Goal: Task Accomplishment & Management: Manage account settings

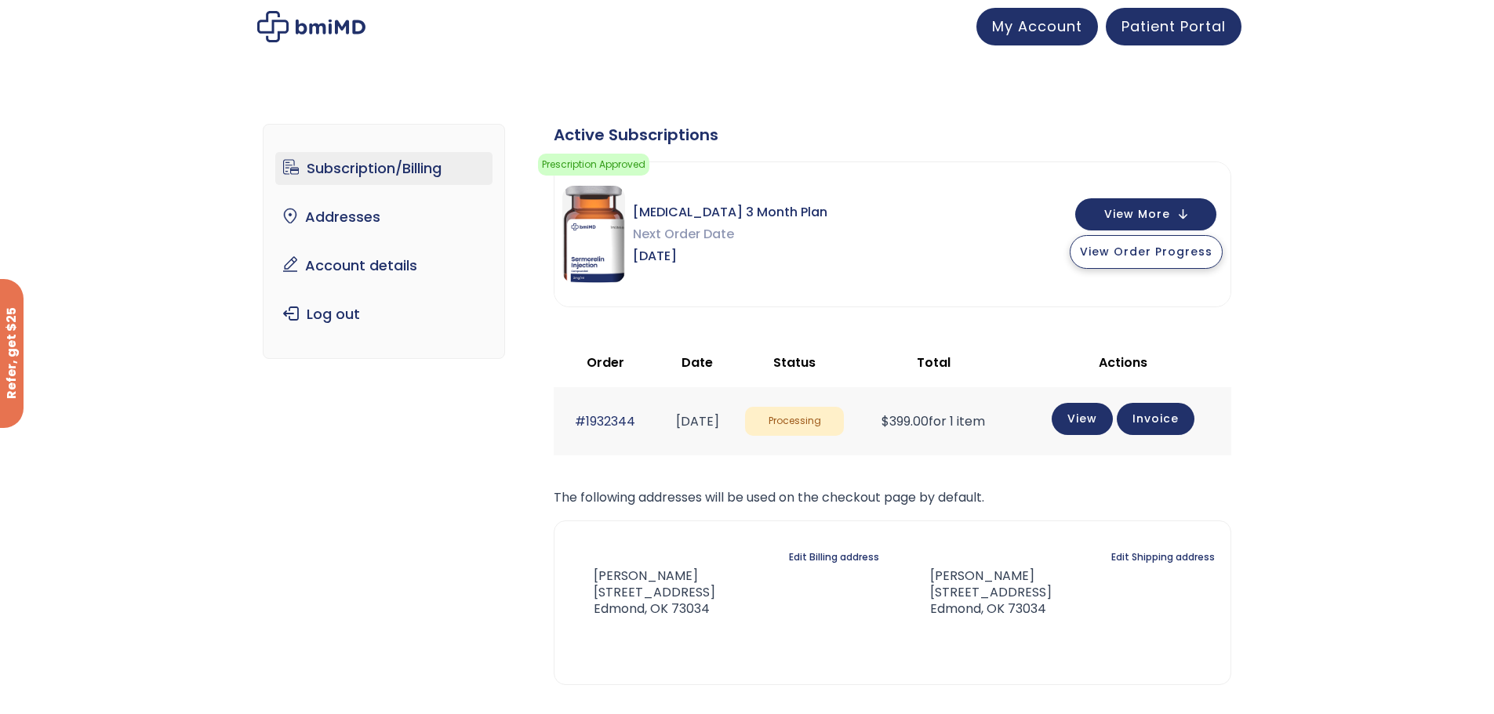
click at [1129, 260] on button "View Order Progress" at bounding box center [1146, 252] width 153 height 34
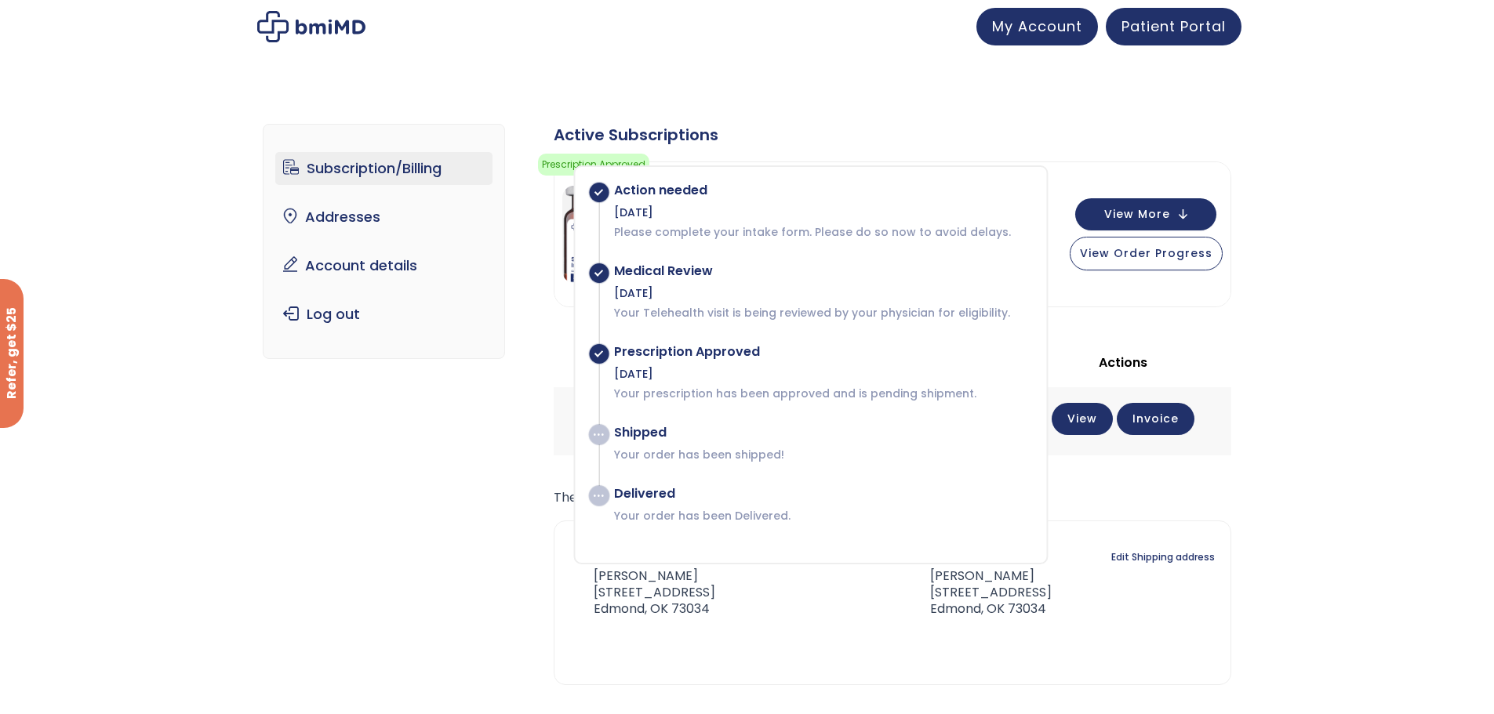
click at [434, 485] on div "Subscription/Billing bmiRewards Addresses Account details Submit a Review Log o…" at bounding box center [747, 434] width 969 height 682
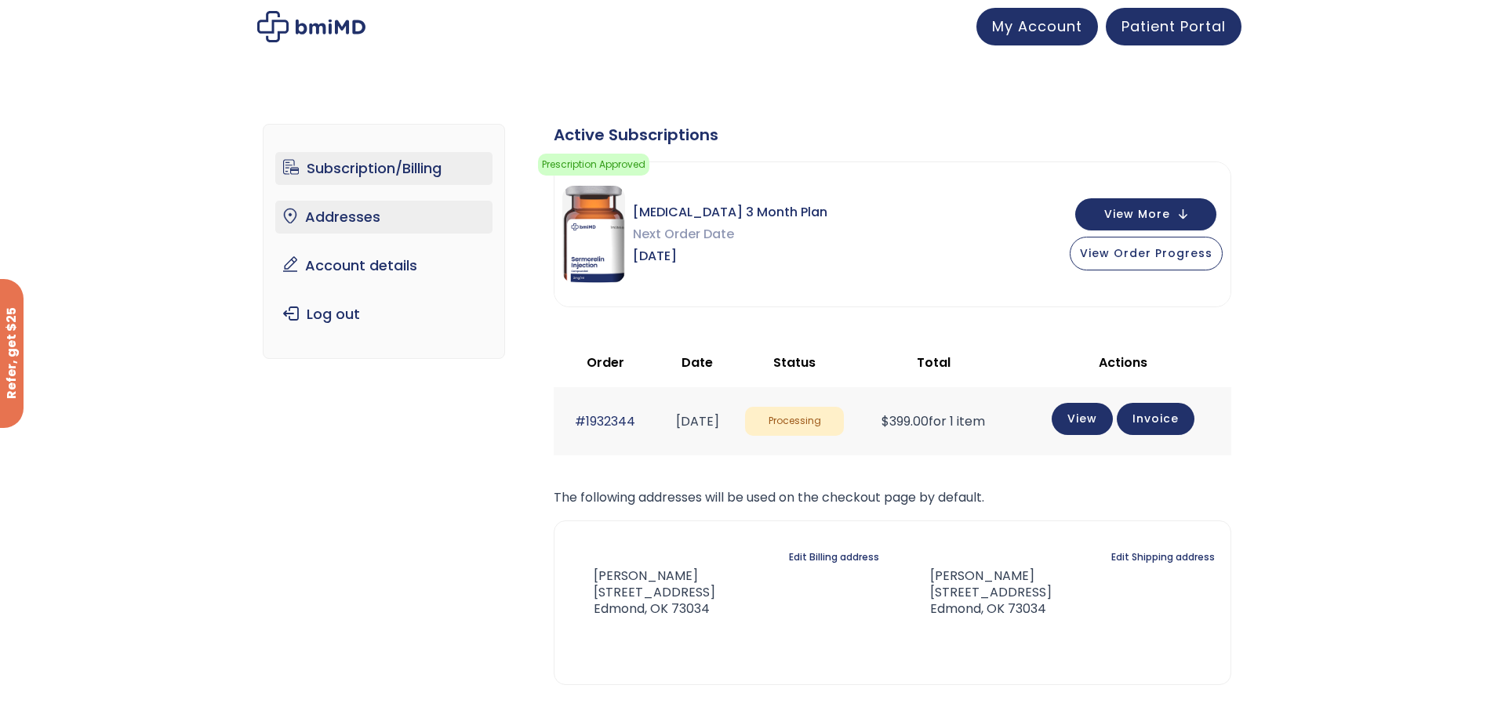
click at [362, 219] on link "Addresses" at bounding box center [383, 217] width 217 height 33
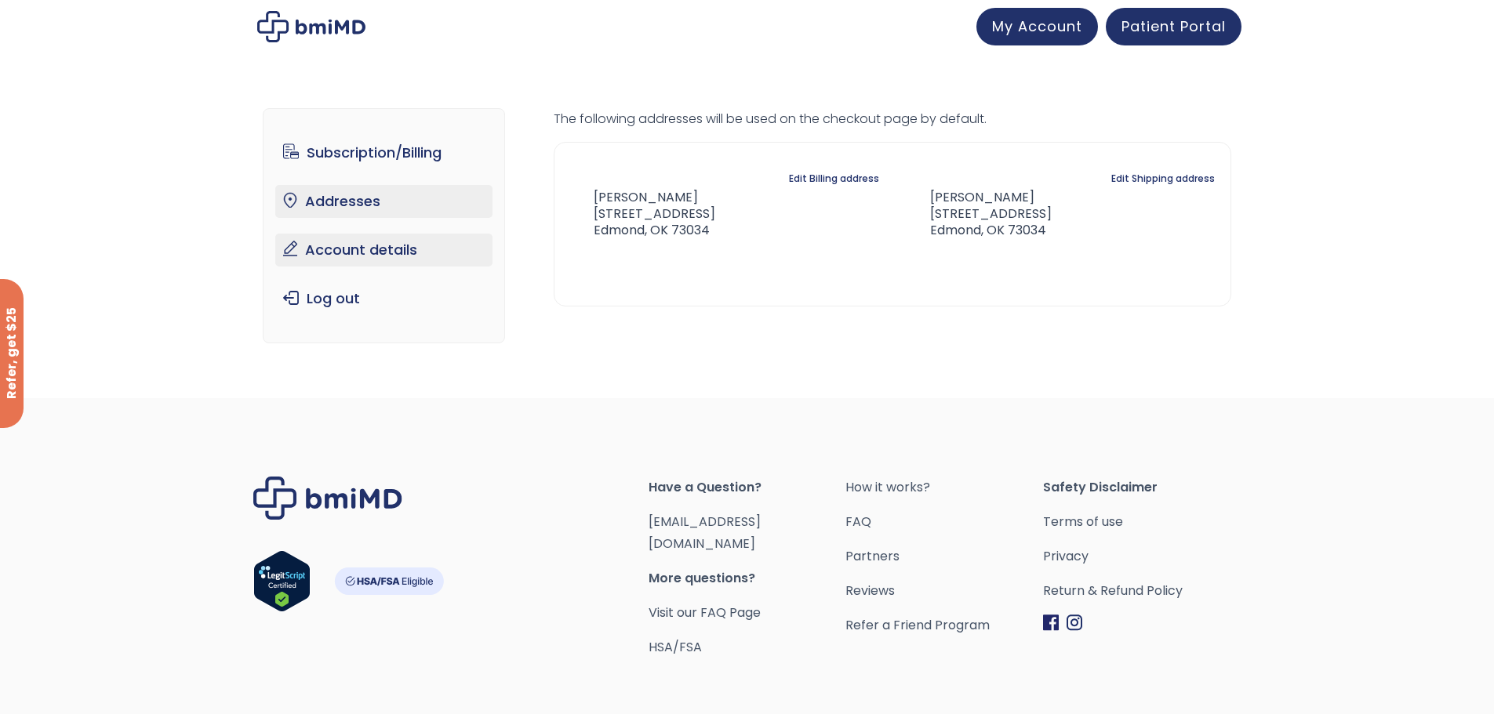
click at [359, 251] on link "Account details" at bounding box center [383, 250] width 217 height 33
